Goal: Find contact information: Find contact information

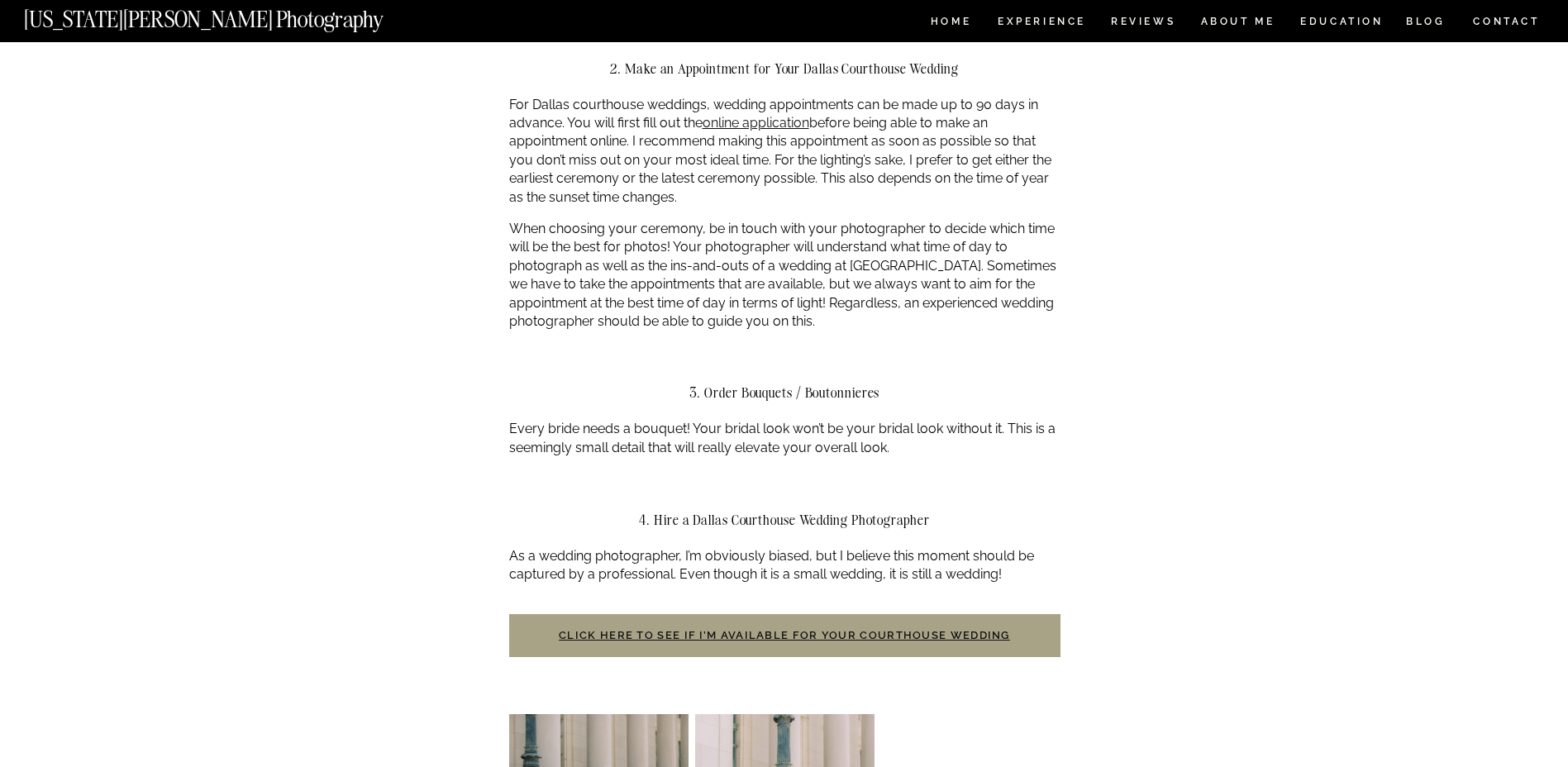
scroll to position [1323, 0]
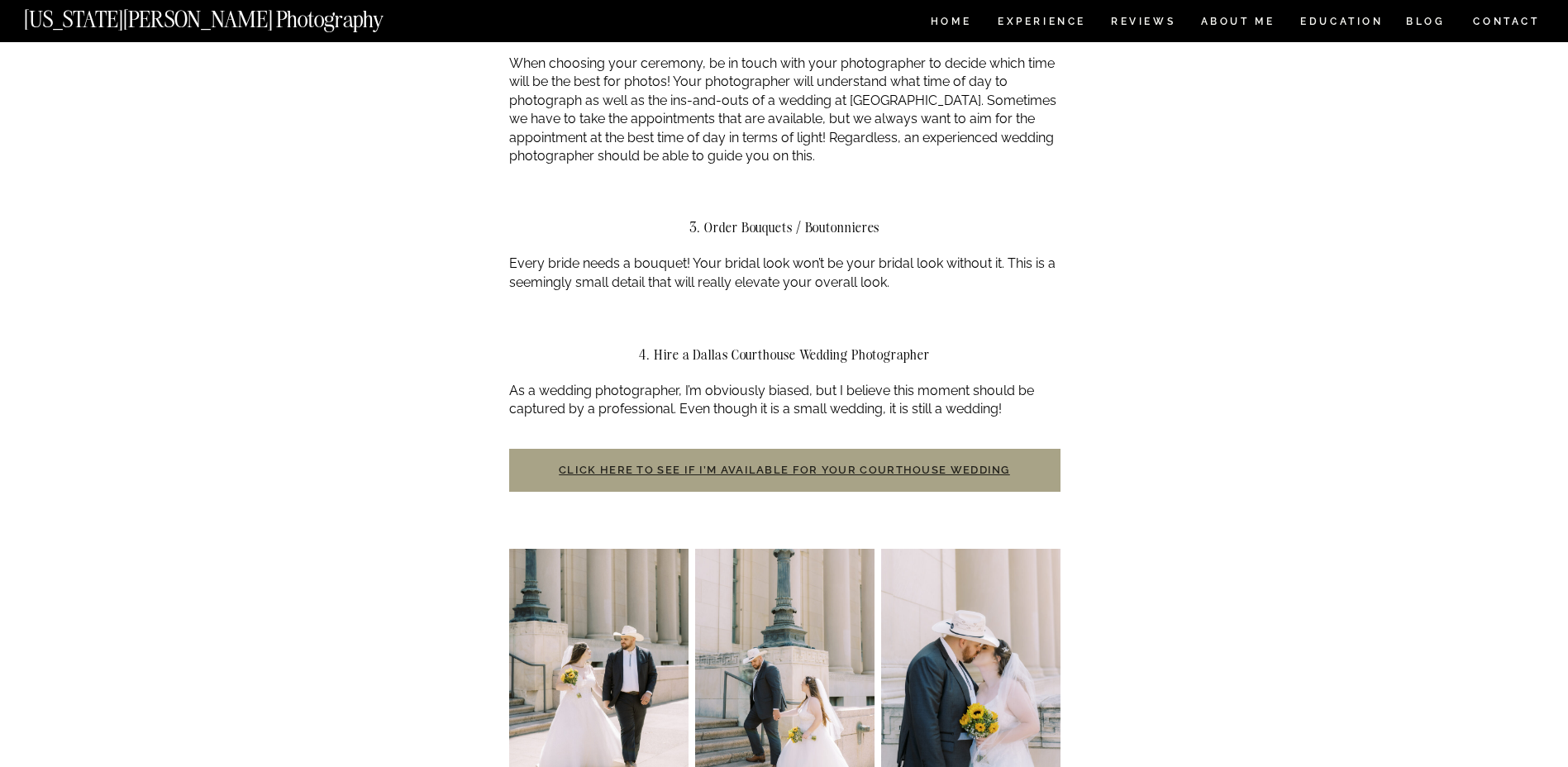
click at [833, 464] on link "Click here to see if I’m available for your courthouse wedding" at bounding box center [784, 470] width 452 height 12
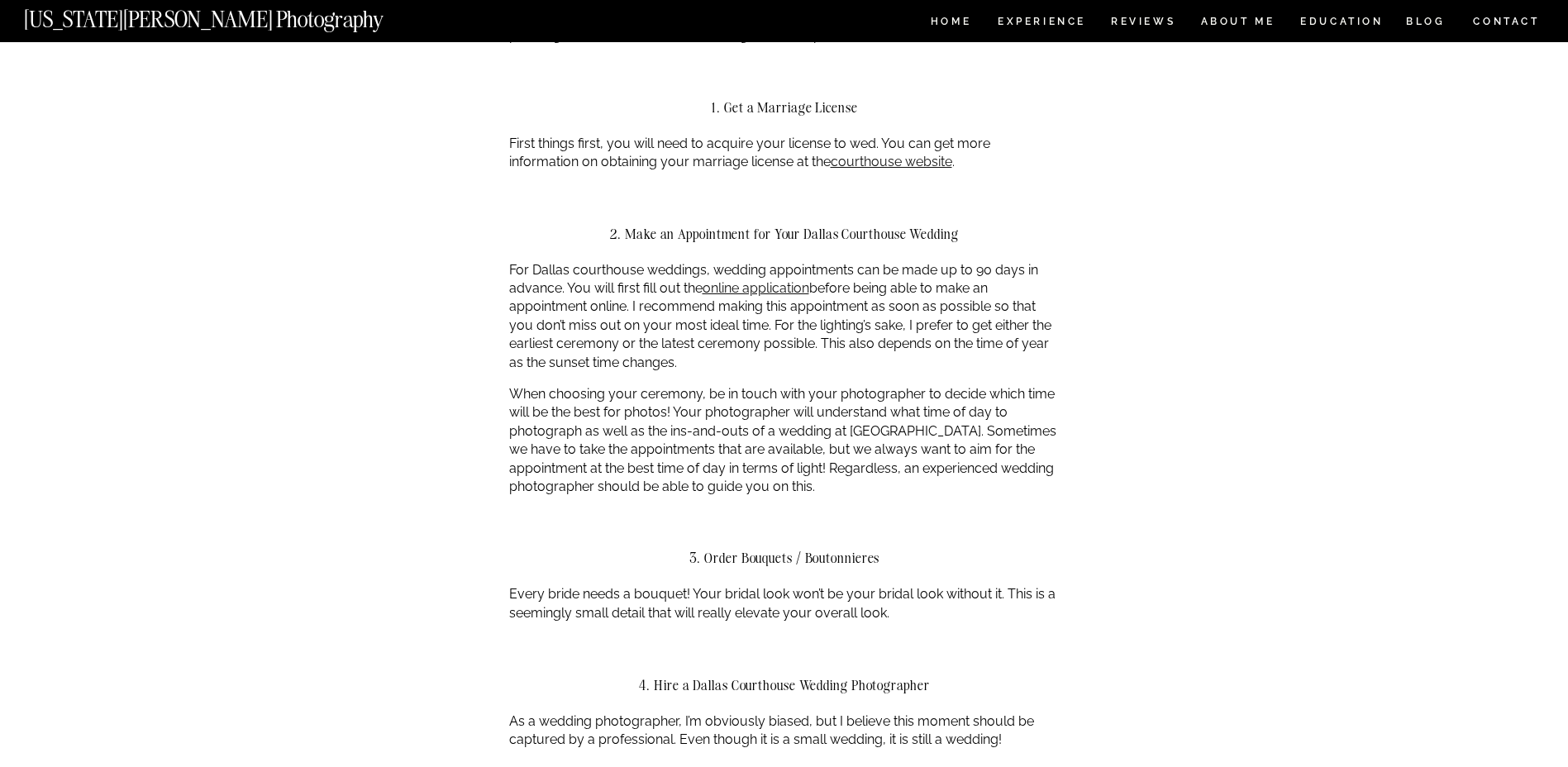
scroll to position [827, 0]
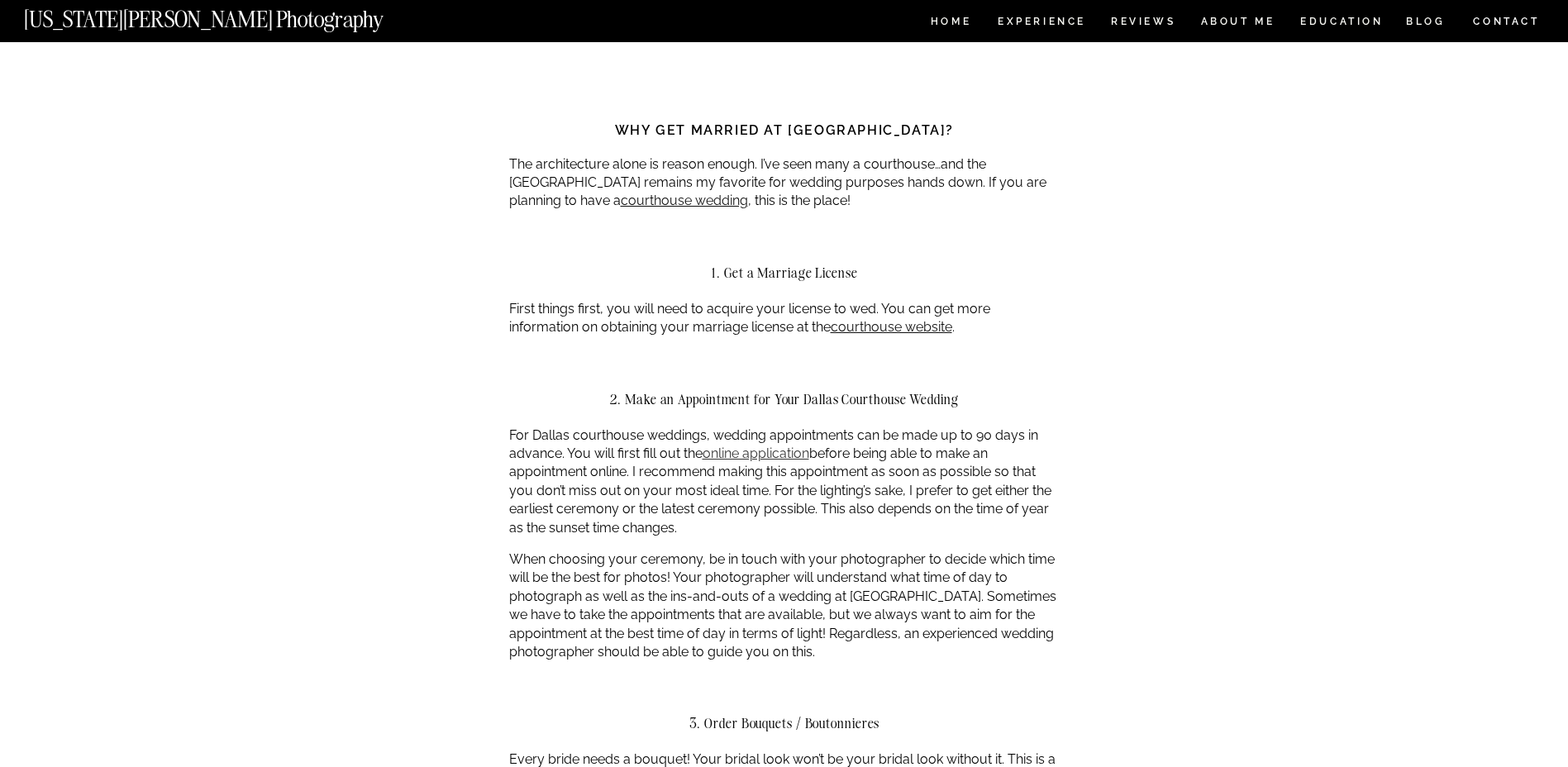
click at [737, 446] on link "online application" at bounding box center [756, 454] width 107 height 16
